Goal: Information Seeking & Learning: Learn about a topic

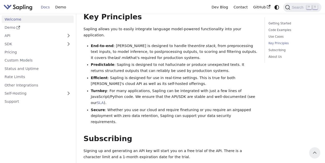
scroll to position [286, 0]
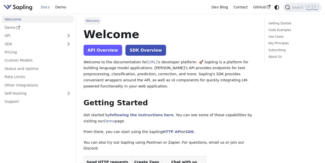
click at [102, 50] on link "API Overview" at bounding box center [103, 50] width 39 height 11
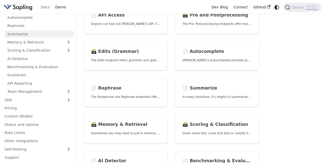
scroll to position [56, 0]
